Goal: Share content

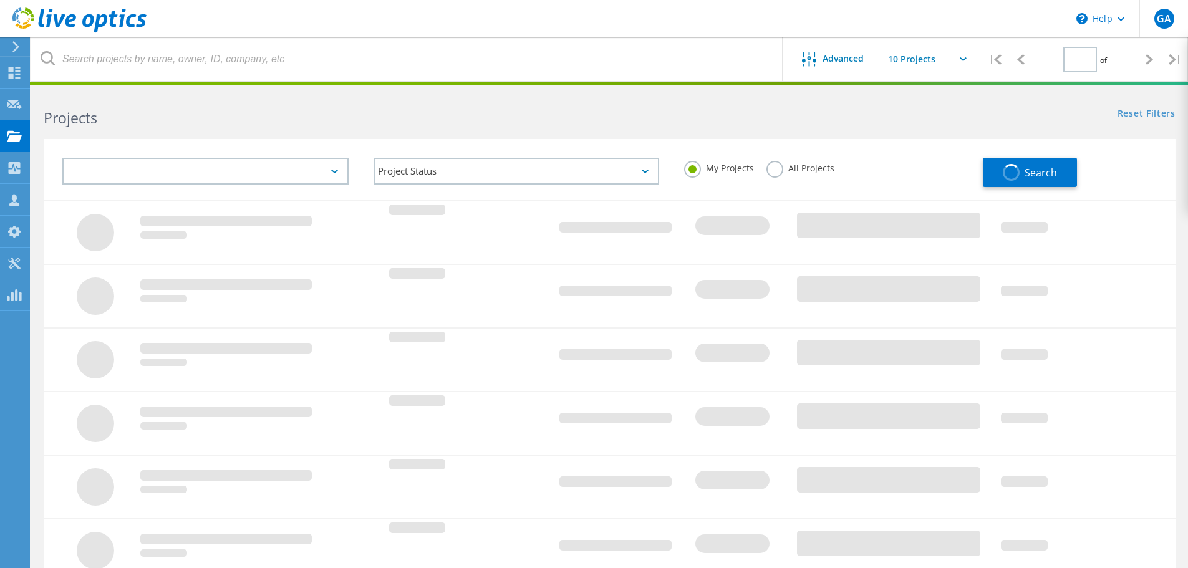
type input "1"
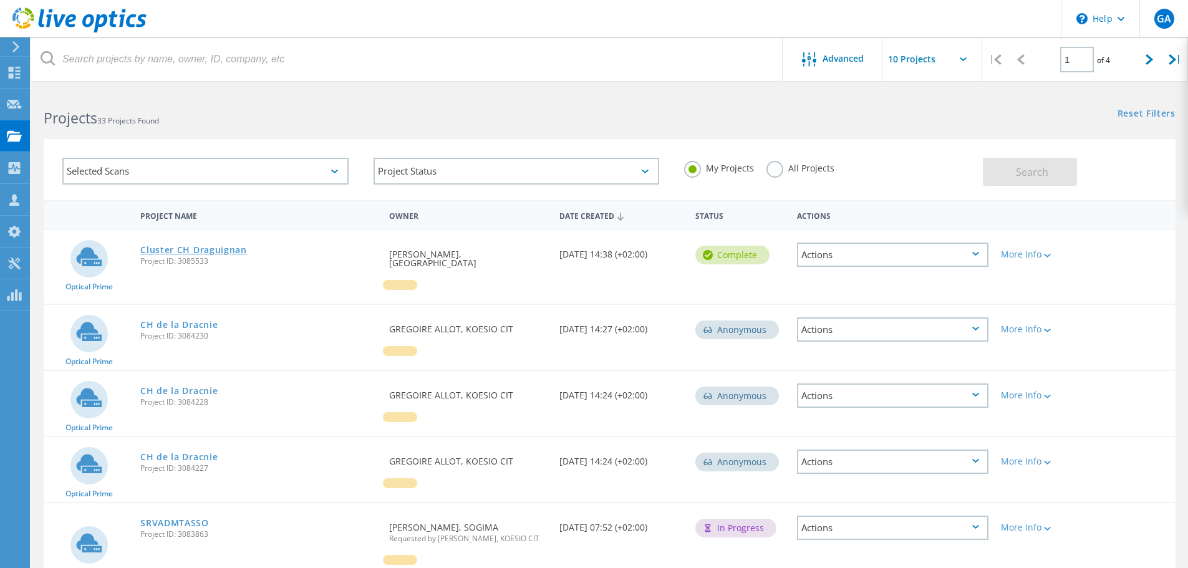
click at [219, 248] on link "Cluster CH Draguignan" at bounding box center [193, 250] width 107 height 9
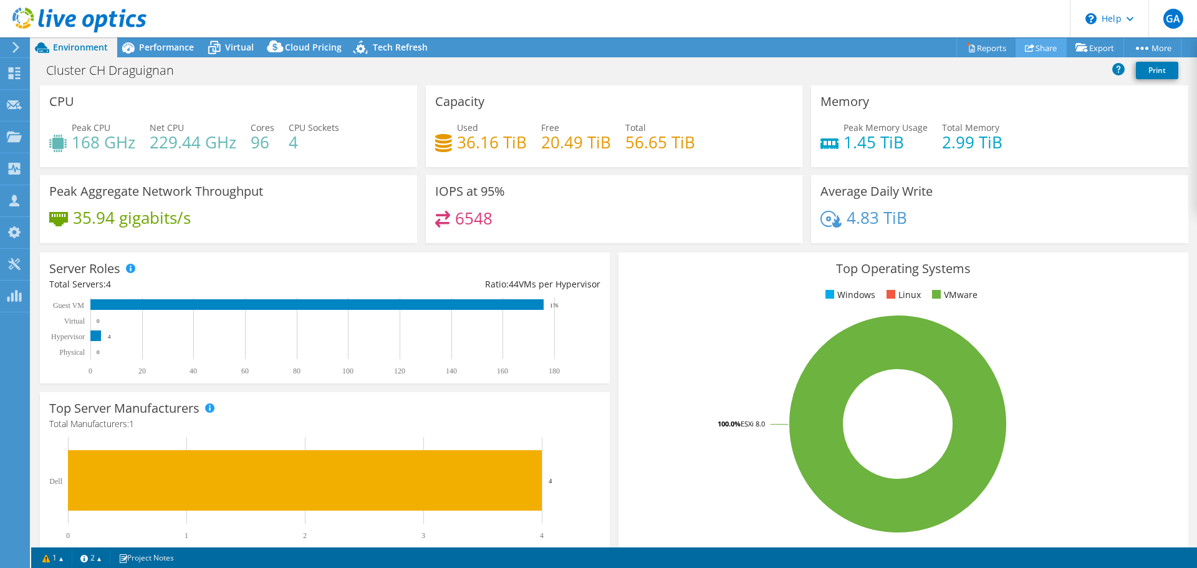
click at [1042, 50] on link "Share" at bounding box center [1041, 47] width 51 height 19
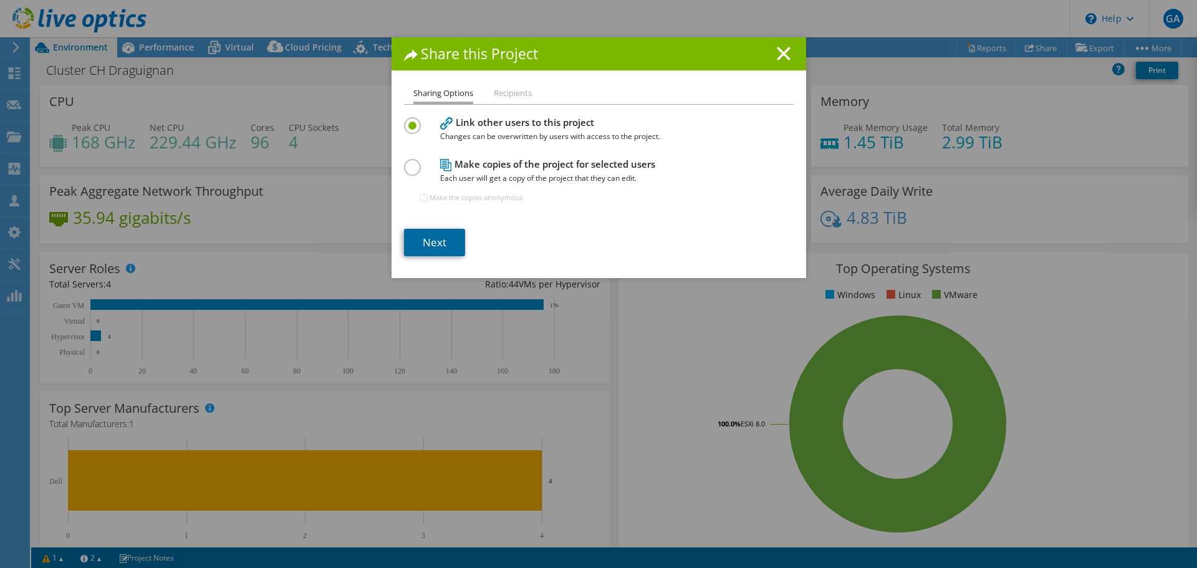
click at [431, 244] on link "Next" at bounding box center [434, 242] width 61 height 27
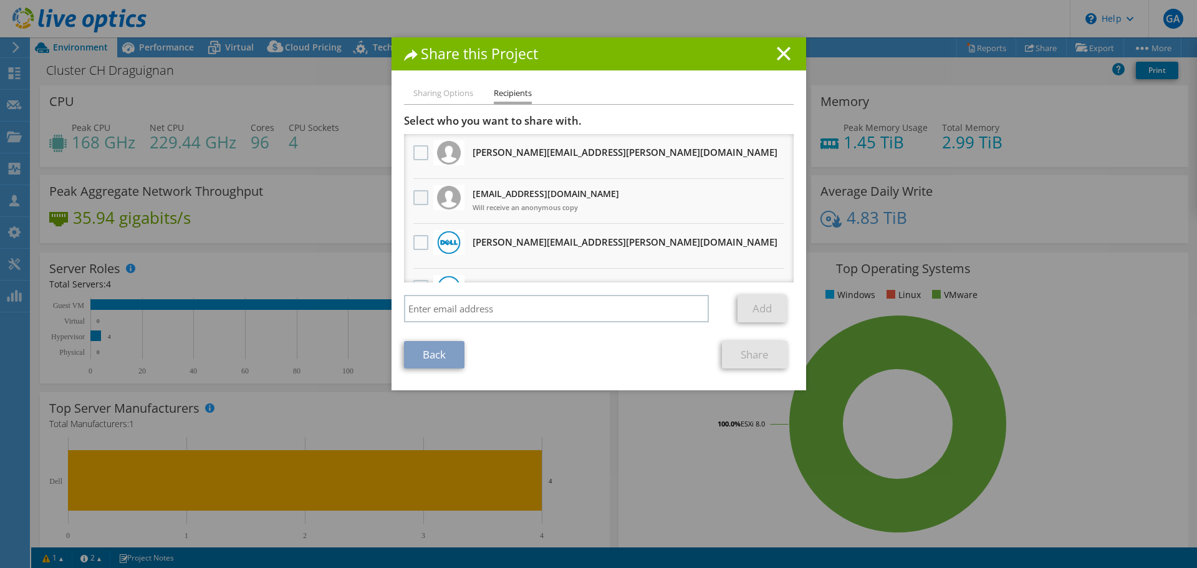
click at [420, 199] on label at bounding box center [422, 197] width 18 height 15
click at [0, 0] on input "checkbox" at bounding box center [0, 0] width 0 height 0
click at [736, 356] on link "Share" at bounding box center [754, 354] width 65 height 27
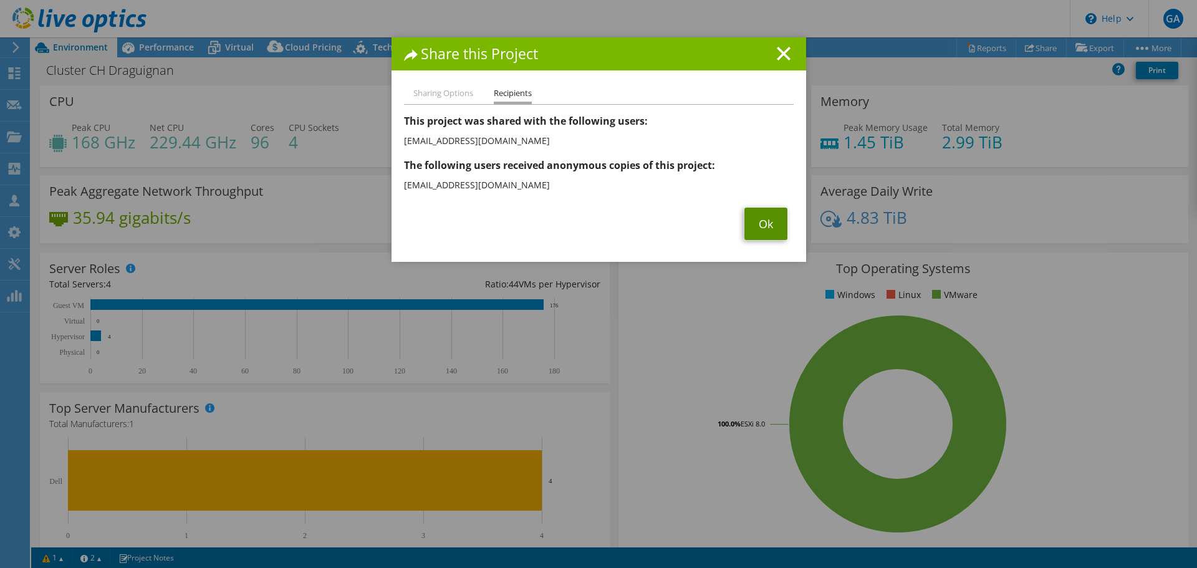
click at [747, 219] on link "Ok" at bounding box center [765, 224] width 43 height 32
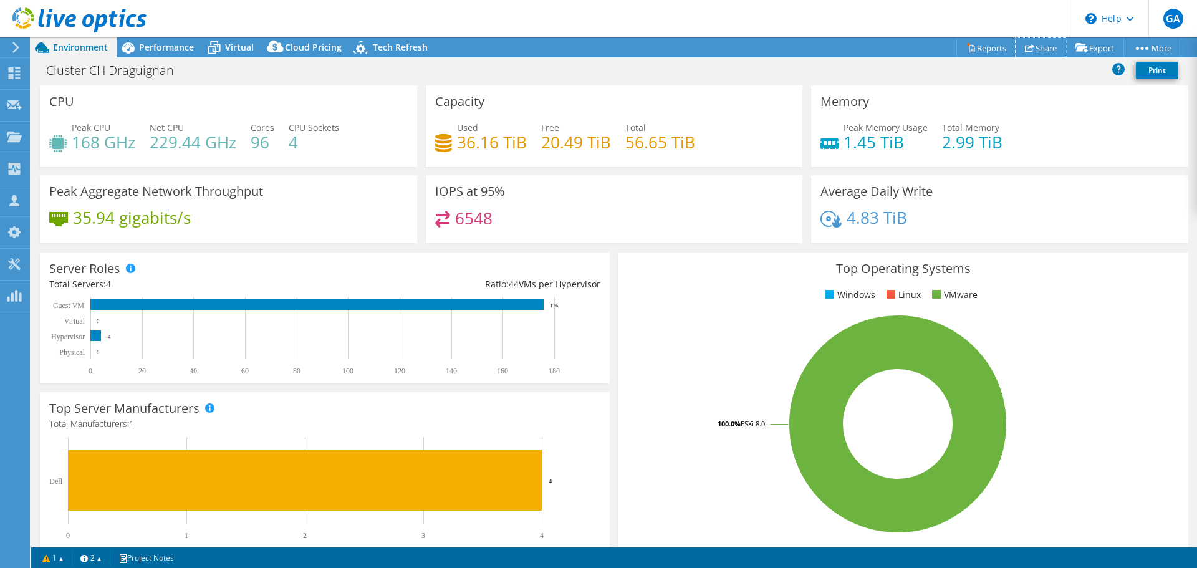
click at [1033, 48] on link "Share" at bounding box center [1041, 47] width 51 height 19
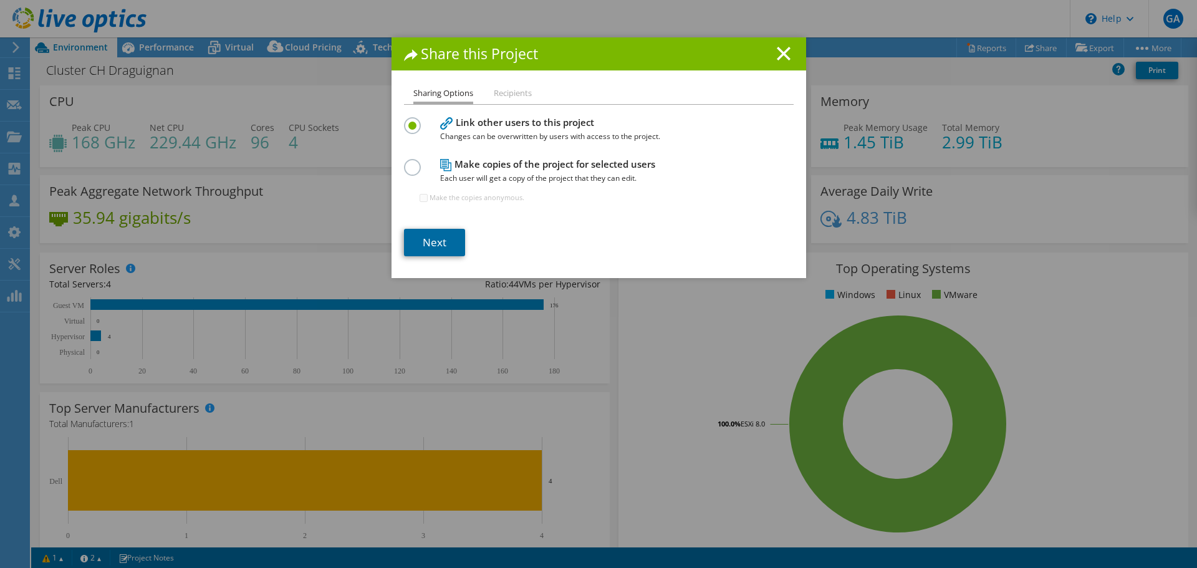
click at [425, 243] on link "Next" at bounding box center [434, 242] width 61 height 27
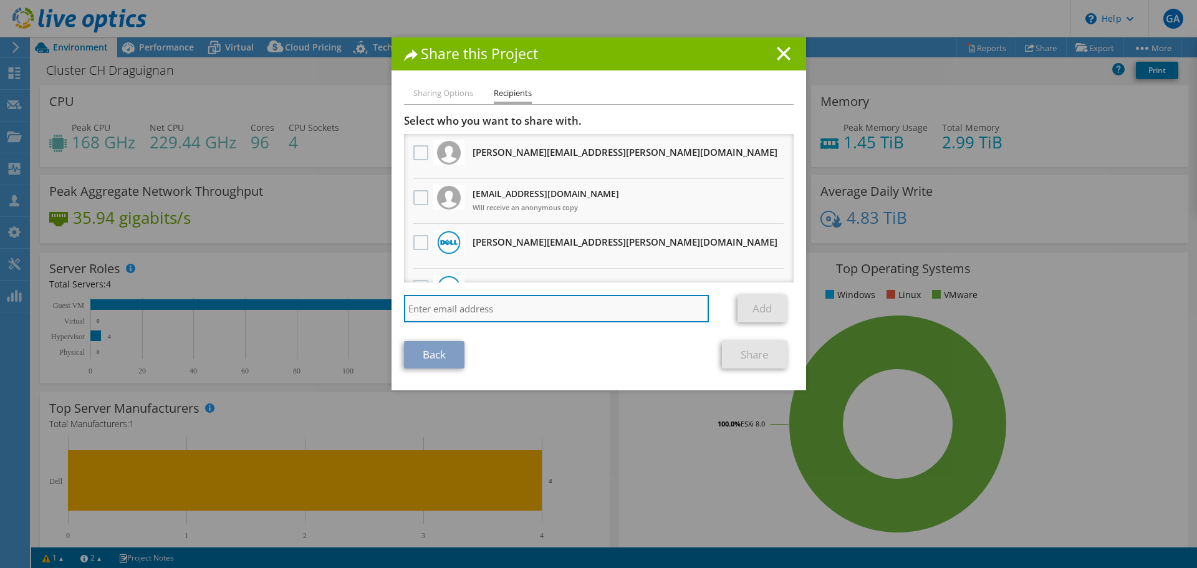
click at [470, 312] on input "search" at bounding box center [556, 308] width 305 height 27
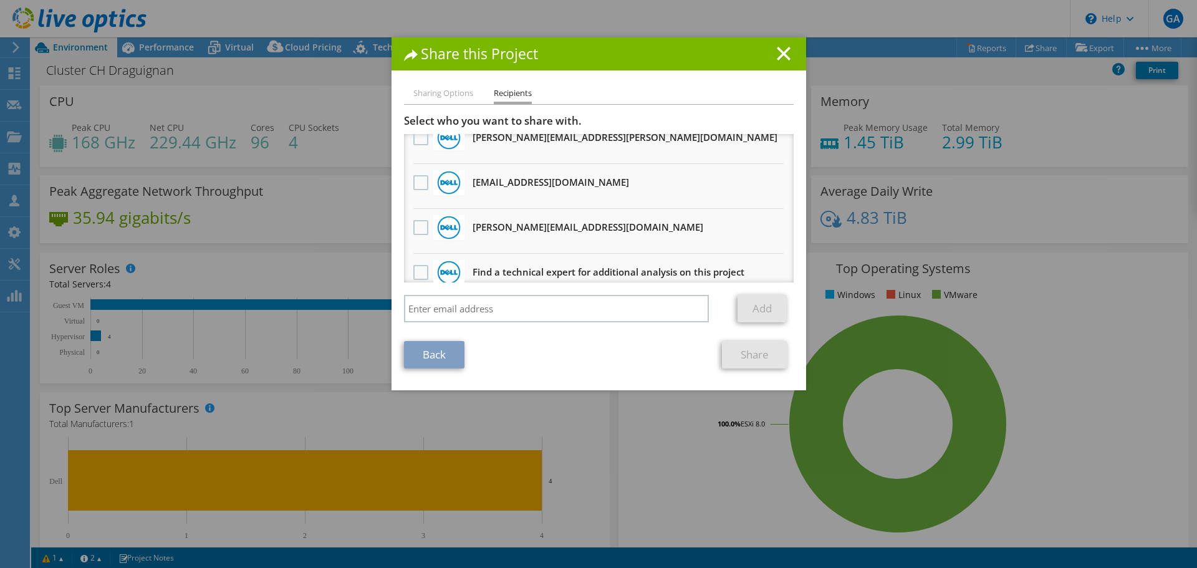
scroll to position [390, 0]
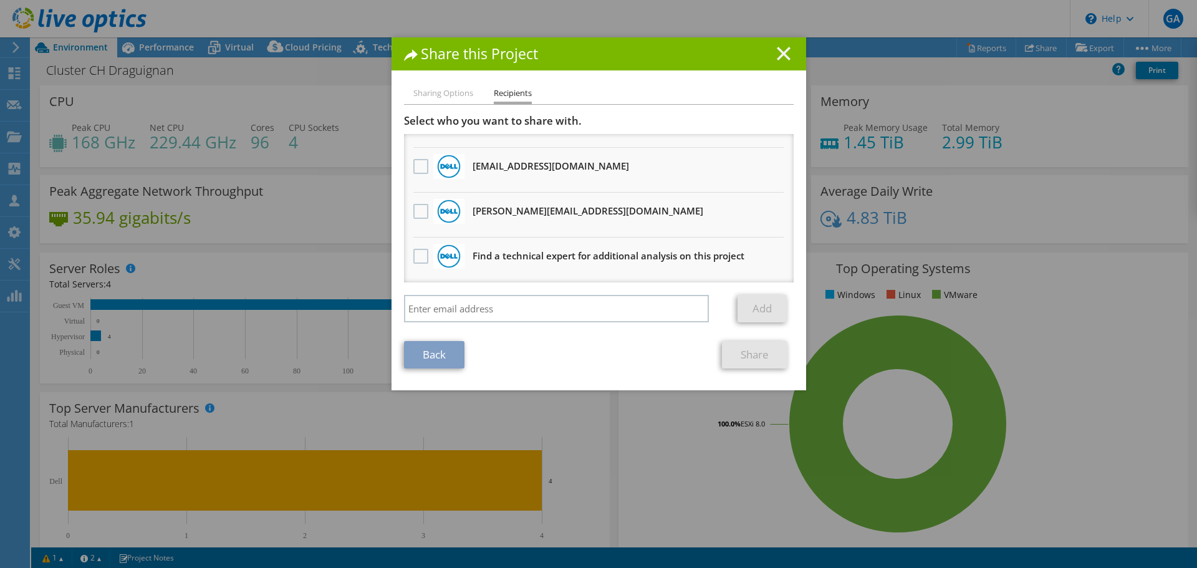
click at [781, 54] on icon at bounding box center [784, 54] width 14 height 14
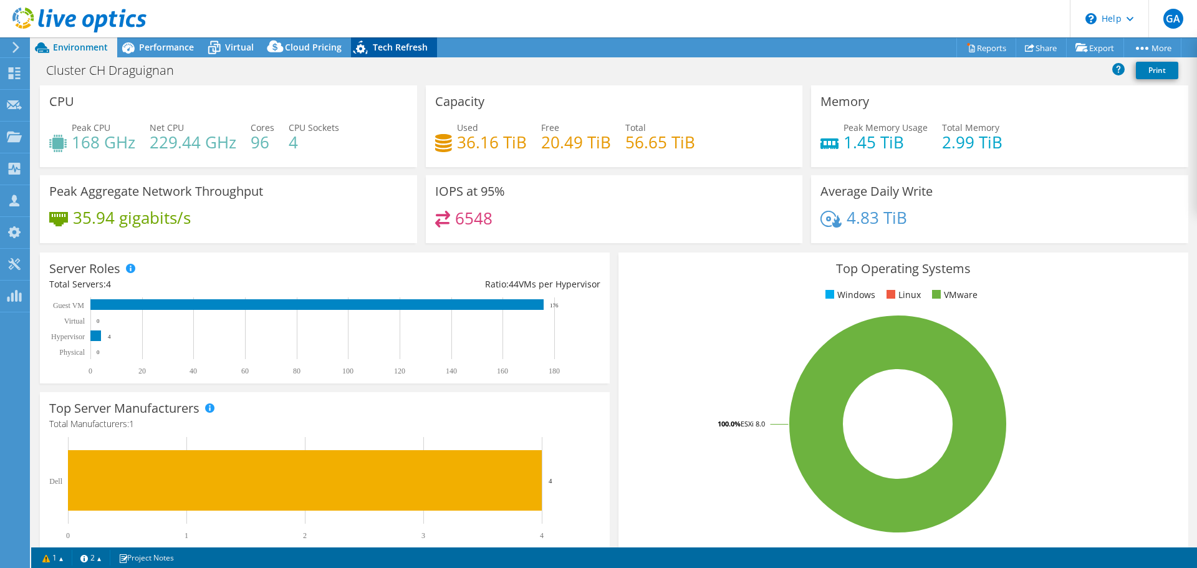
click at [388, 38] on div "Tech Refresh" at bounding box center [394, 47] width 86 height 20
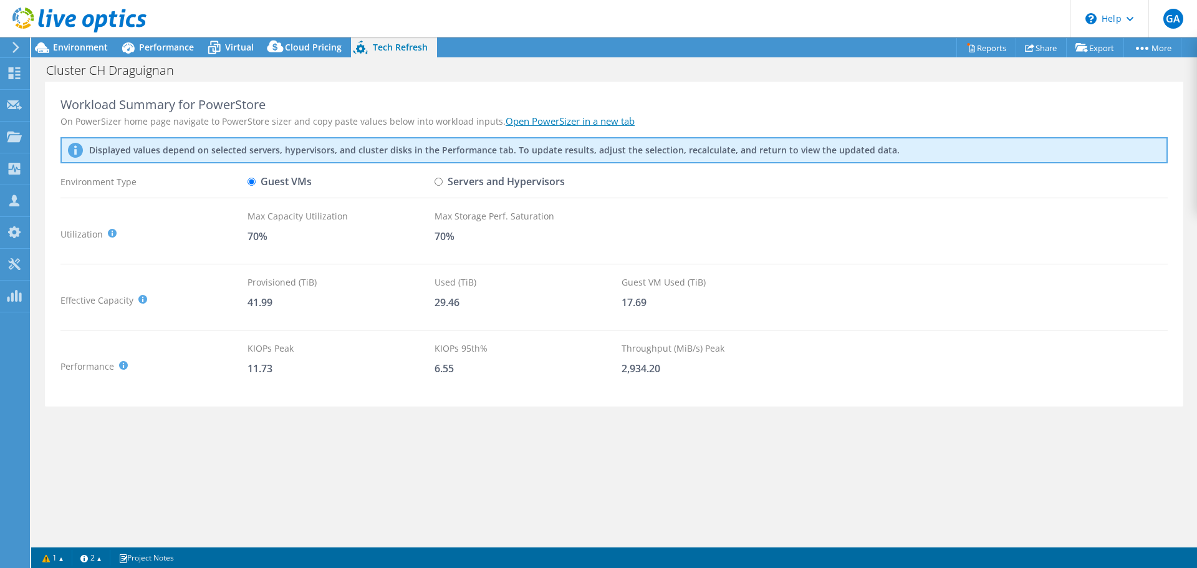
click at [131, 34] on link at bounding box center [79, 30] width 134 height 11
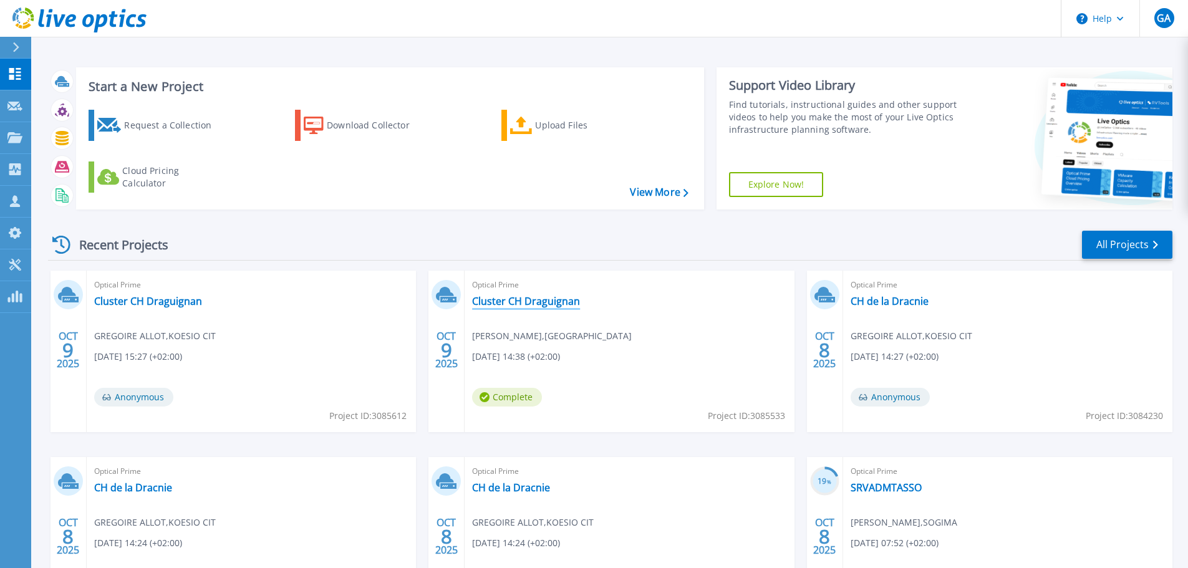
click at [551, 301] on link "Cluster CH Draguignan" at bounding box center [526, 301] width 108 height 12
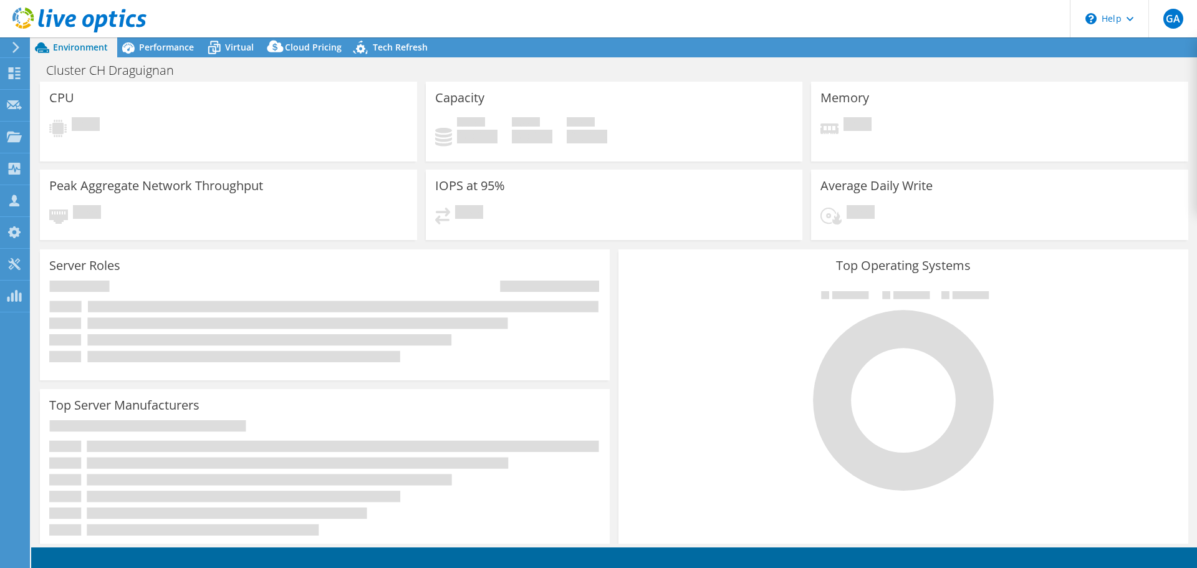
select select "USD"
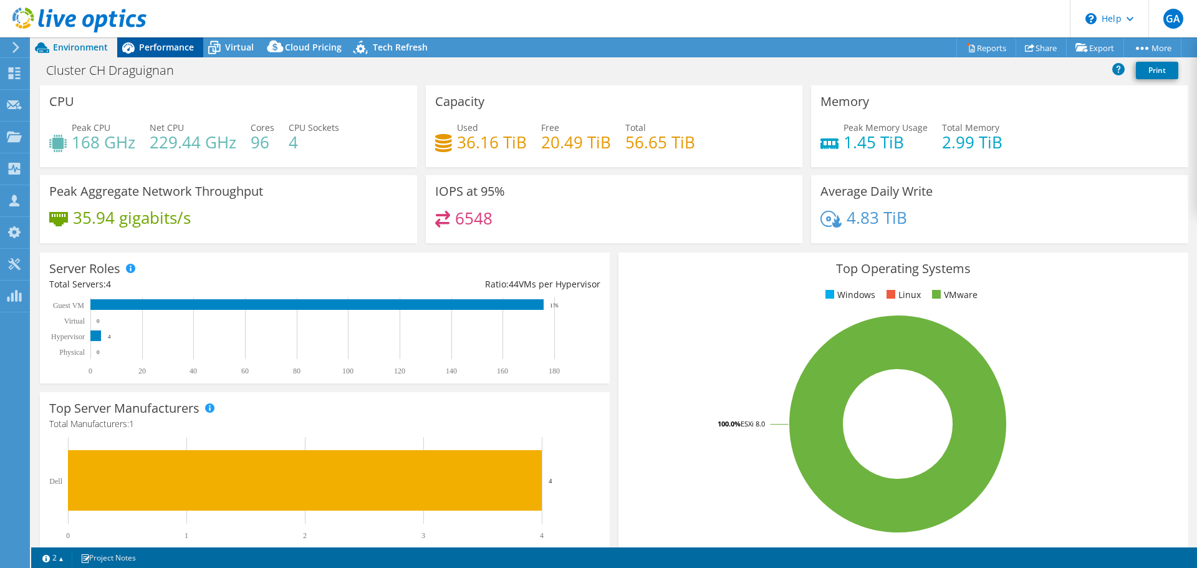
click at [163, 51] on span "Performance" at bounding box center [166, 47] width 55 height 12
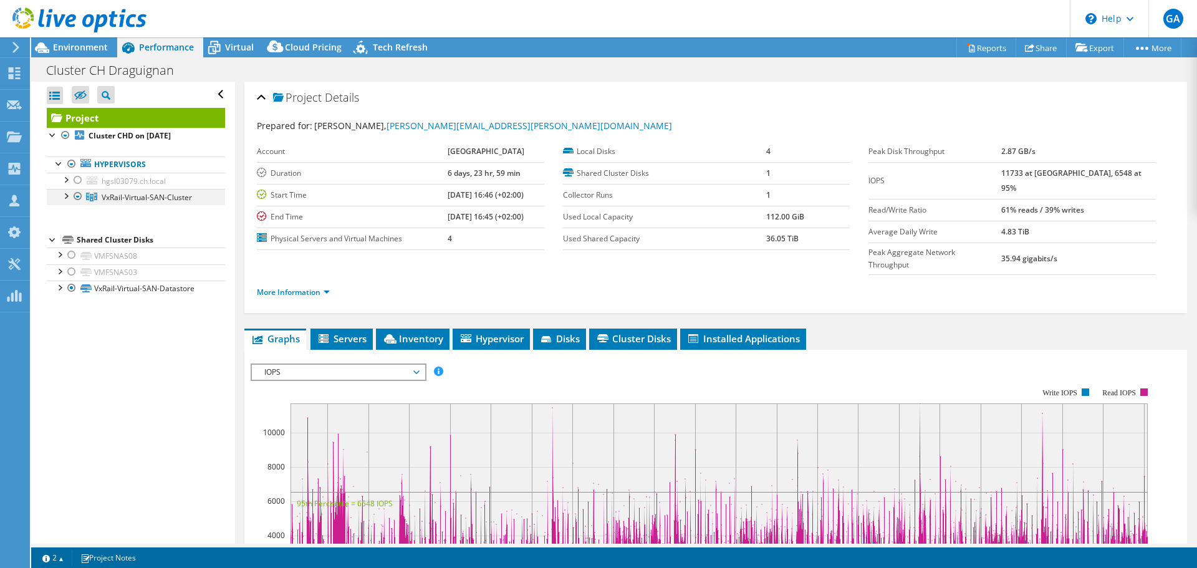
click at [66, 195] on div at bounding box center [65, 195] width 12 height 12
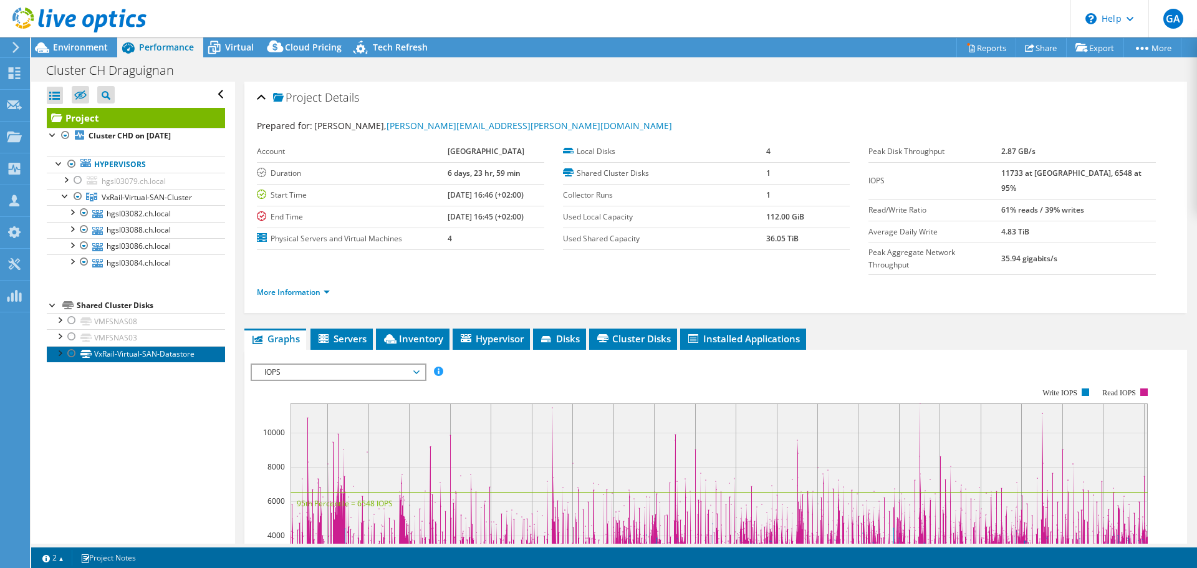
click at [112, 350] on link "VxRail-Virtual-SAN-Datastore" at bounding box center [136, 354] width 178 height 16
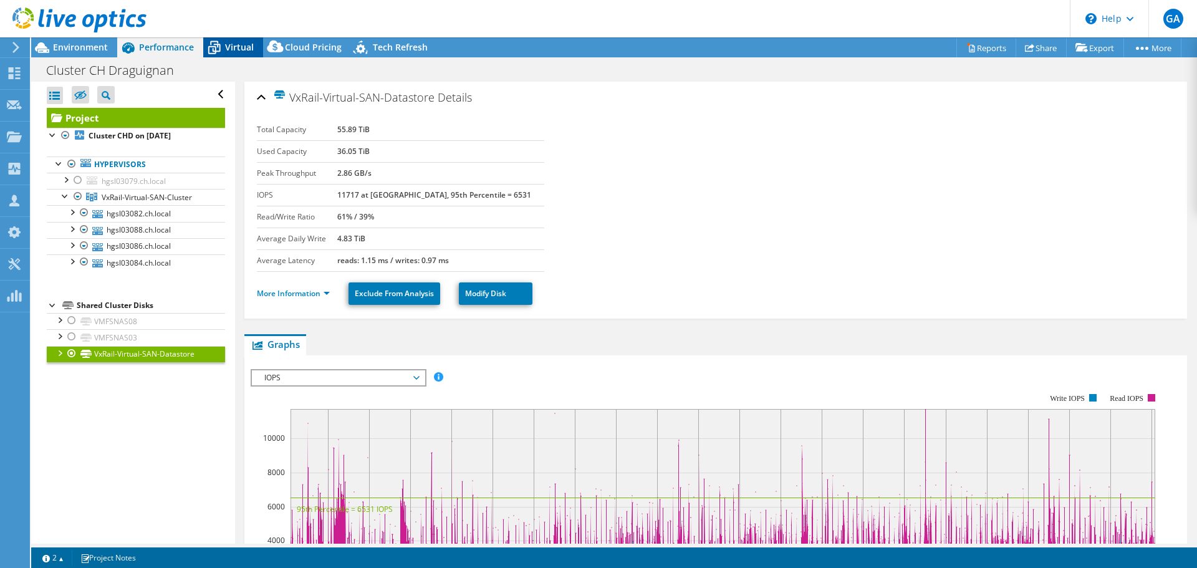
click at [230, 46] on span "Virtual" at bounding box center [239, 47] width 29 height 12
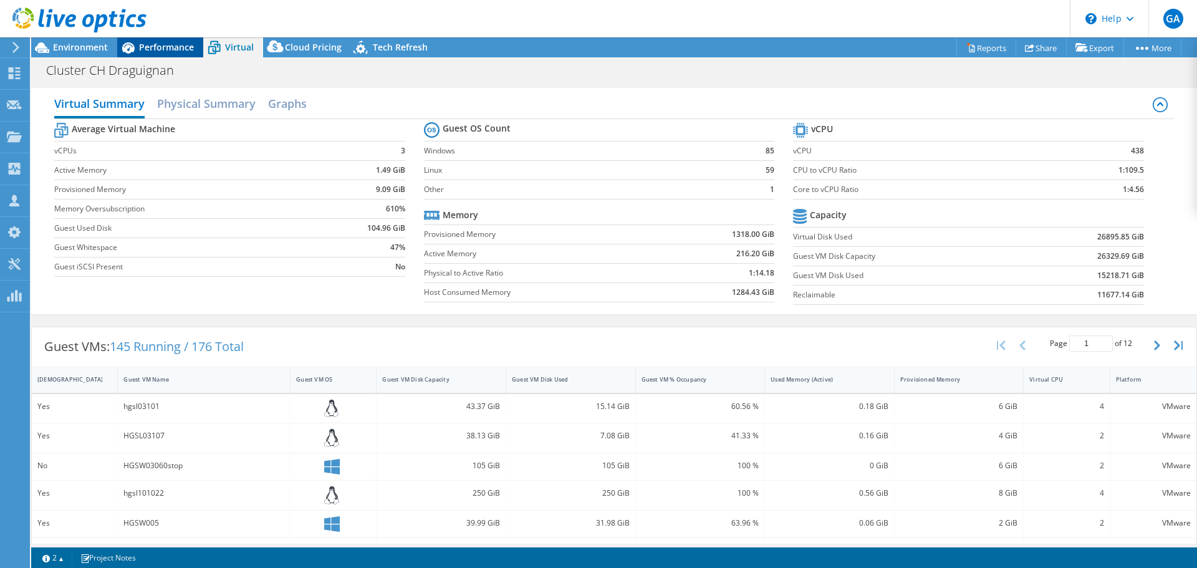
click at [148, 41] on div "Performance" at bounding box center [160, 47] width 86 height 20
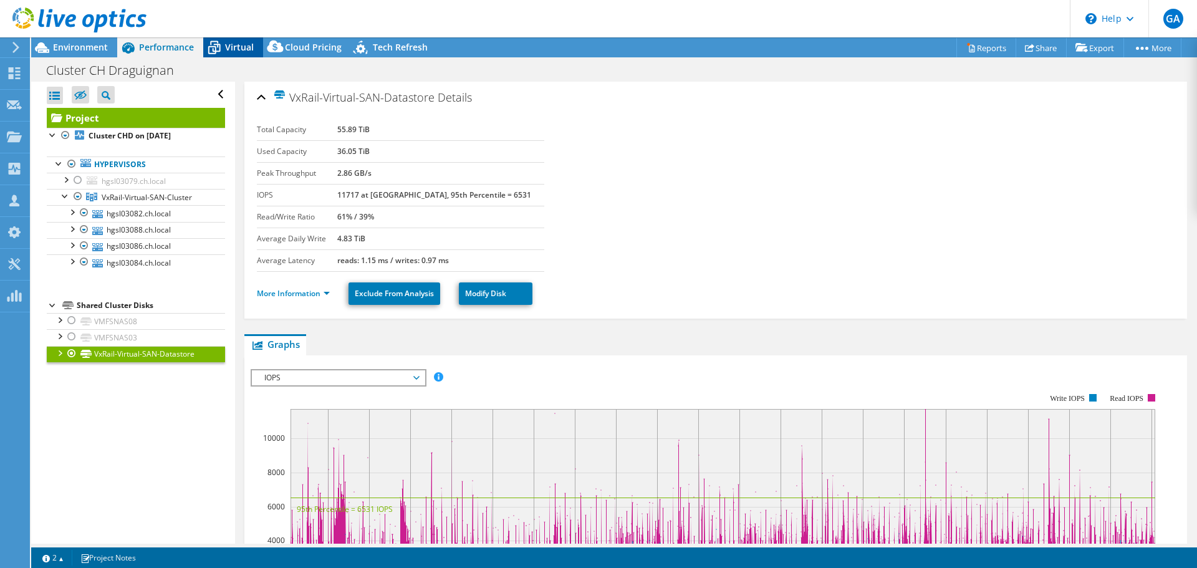
click at [226, 49] on span "Virtual" at bounding box center [239, 47] width 29 height 12
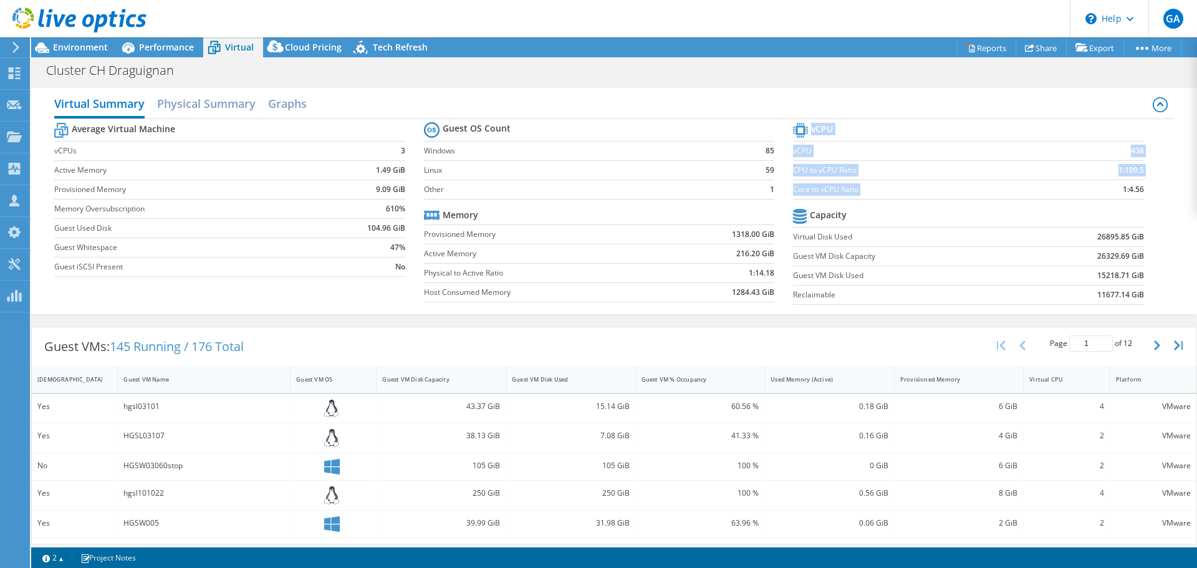
drag, startPoint x: 1138, startPoint y: 188, endPoint x: 1106, endPoint y: 188, distance: 31.8
click at [1106, 188] on section "vCPU vCPU 438 CPU to vCPU Ratio 1:109.5 Core to vCPU Ratio 1:4.56 Capacity Virt…" at bounding box center [977, 215] width 369 height 191
click at [1142, 194] on section "vCPU vCPU 438 CPU to vCPU Ratio 1:109.5 Core to vCPU Ratio 1:4.56 Capacity Virt…" at bounding box center [977, 215] width 369 height 191
drag, startPoint x: 1135, startPoint y: 190, endPoint x: 1114, endPoint y: 191, distance: 20.6
click at [1123, 191] on b "1:4.56" at bounding box center [1133, 189] width 21 height 12
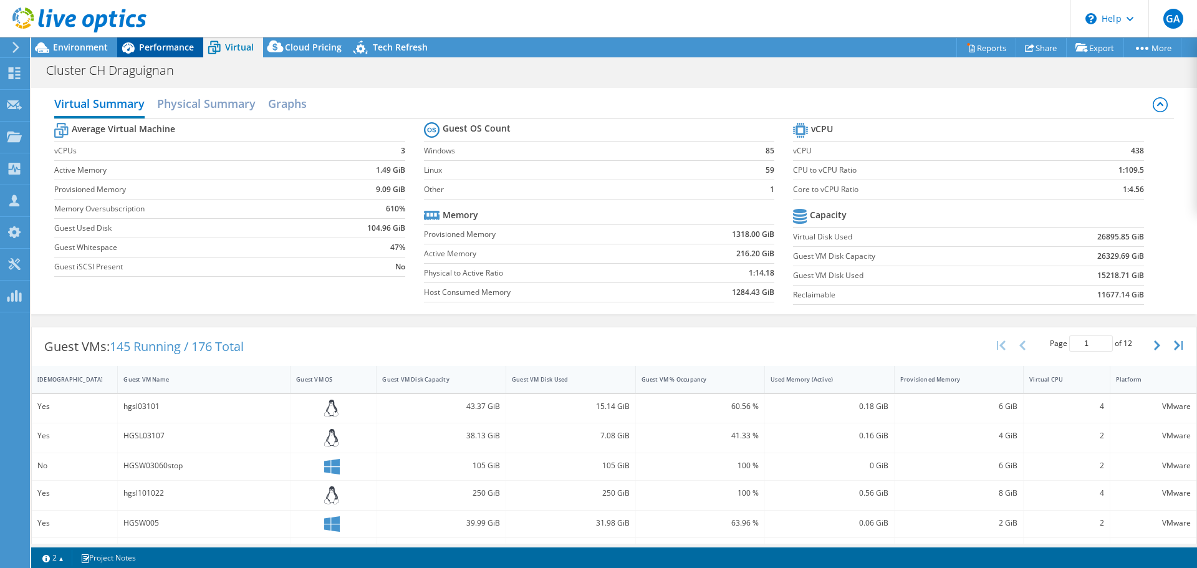
click at [161, 46] on span "Performance" at bounding box center [166, 47] width 55 height 12
